Goal: Task Accomplishment & Management: Manage account settings

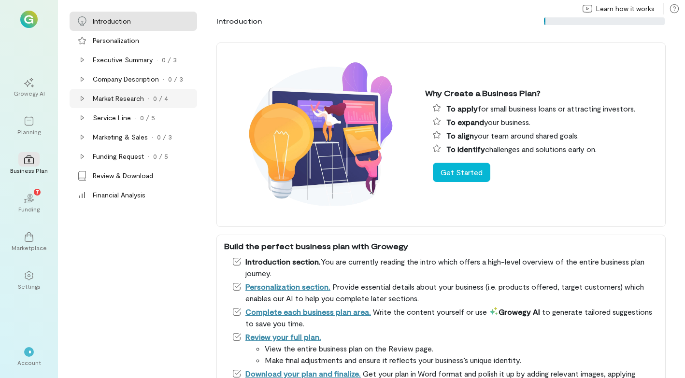
scroll to position [125, 0]
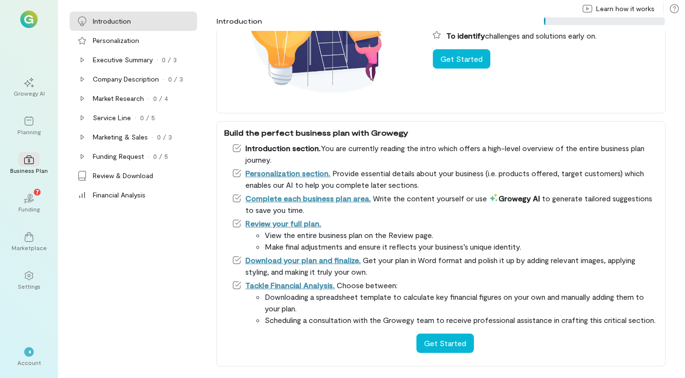
click at [27, 26] on img at bounding box center [28, 19] width 17 height 17
click at [24, 23] on img at bounding box center [28, 19] width 17 height 17
click at [28, 23] on img at bounding box center [28, 19] width 17 height 17
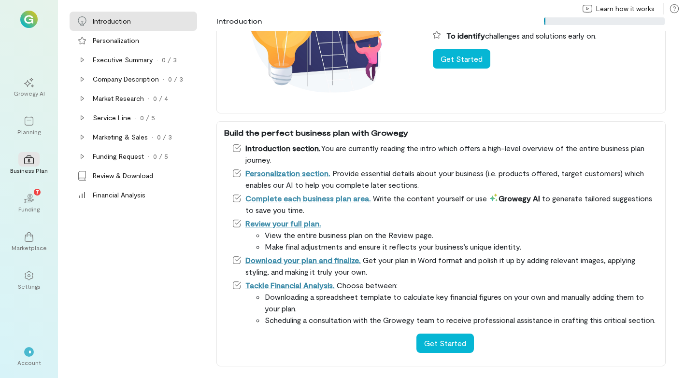
click at [28, 23] on img at bounding box center [28, 19] width 17 height 17
click at [35, 356] on div "*" at bounding box center [28, 351] width 21 height 14
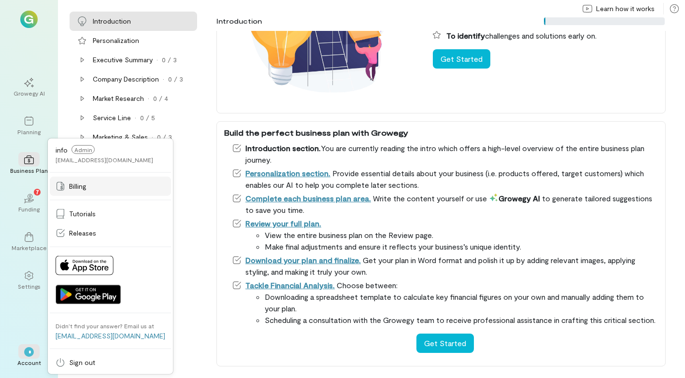
click at [84, 189] on span "Billing" at bounding box center [77, 187] width 17 height 10
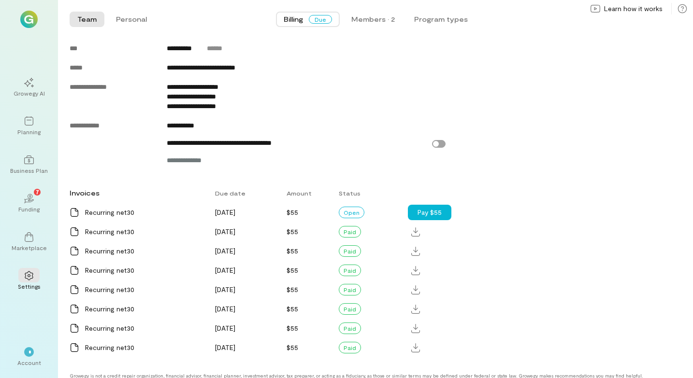
scroll to position [483, 0]
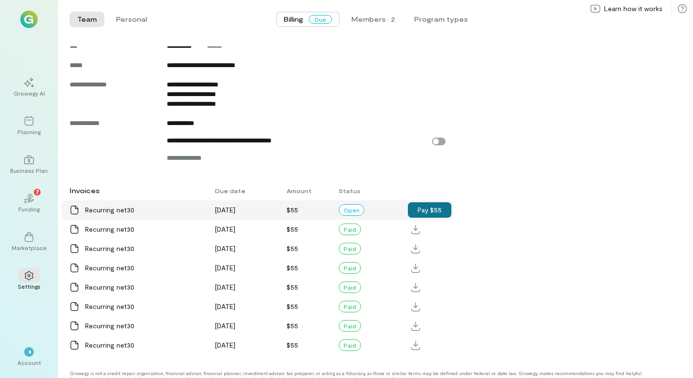
click at [436, 218] on button "Pay $55" at bounding box center [429, 209] width 43 height 15
